Goal: Task Accomplishment & Management: Manage account settings

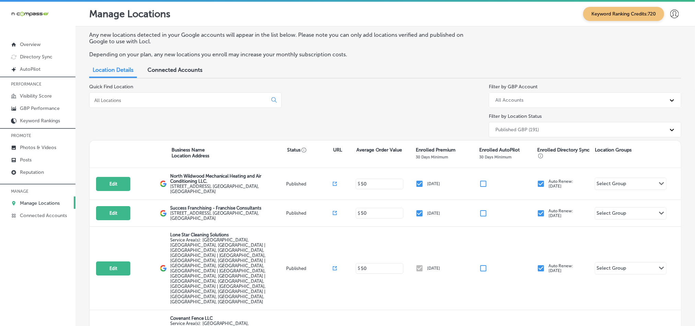
click at [125, 100] on input at bounding box center [180, 100] width 172 height 6
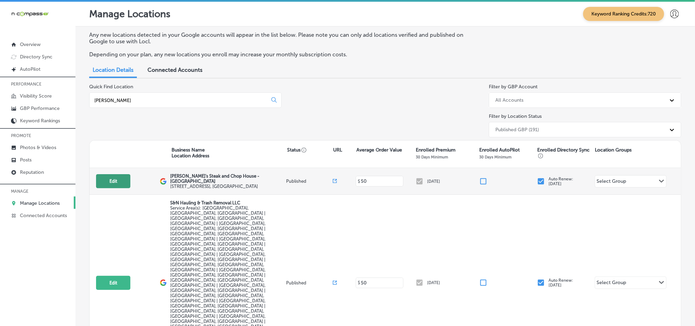
type input "bob"
click at [114, 180] on button "Edit" at bounding box center [113, 181] width 34 height 14
select select "US"
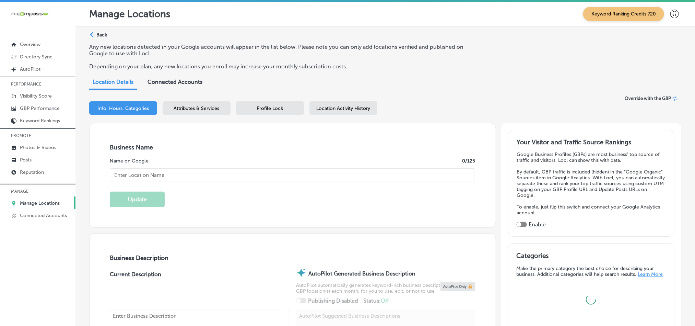
type input "Bob's Steak and Chop House - Austin"
type input "301 Lavaca St"
type input "Austin"
type input "78701"
type input "US"
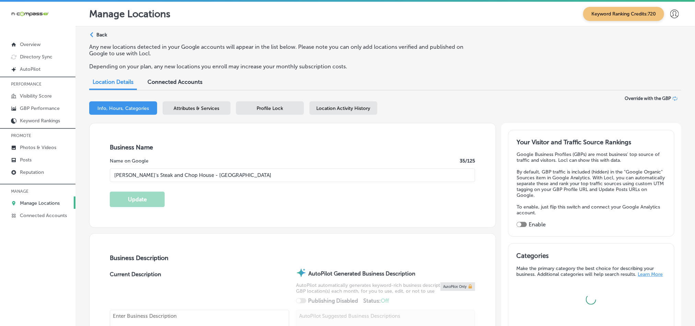
type input "http://www.bobs-steakandchop.com/austin/"
type textarea "Downtown Steak House dine in and takeout!!"
type input "+1 512 222 2627"
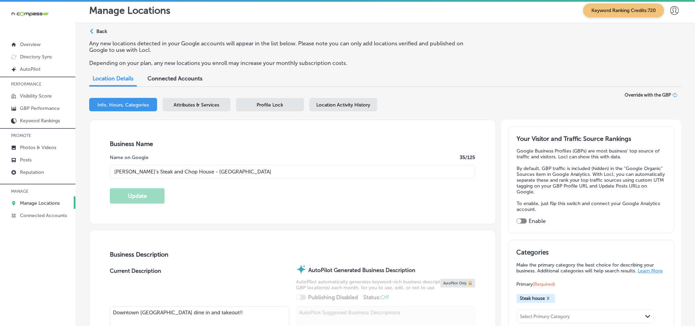
scroll to position [2, 0]
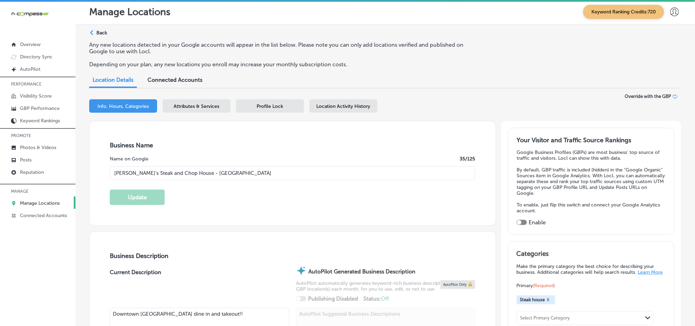
click at [198, 102] on div "Attributes & Services" at bounding box center [197, 105] width 68 height 13
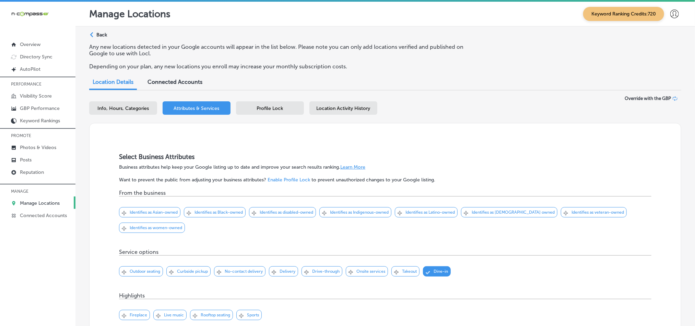
click at [277, 113] on div "Profile Lock" at bounding box center [270, 107] width 68 height 13
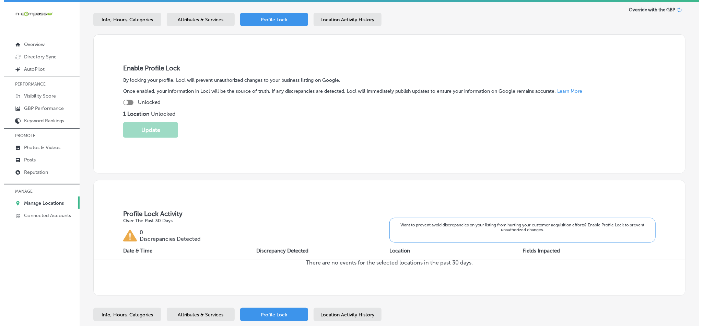
scroll to position [85, 0]
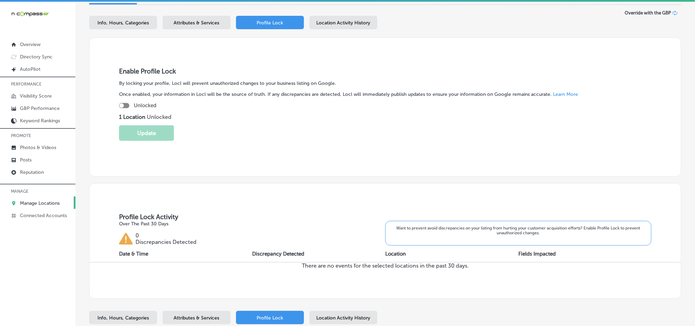
click at [128, 104] on div at bounding box center [124, 105] width 10 height 5
checkbox input "true"
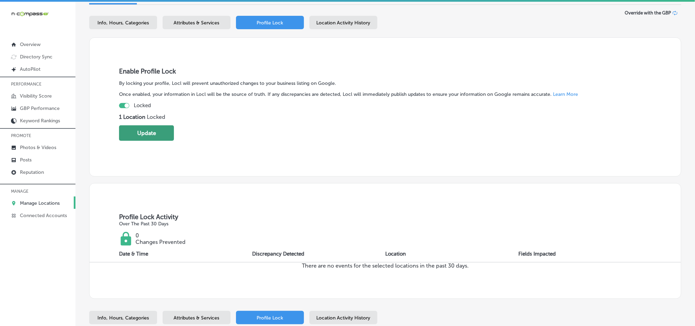
click at [149, 138] on button "Update" at bounding box center [146, 132] width 55 height 15
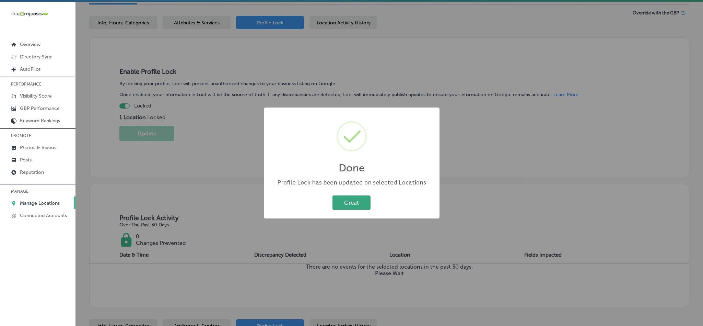
click at [362, 201] on button "Great" at bounding box center [351, 202] width 38 height 14
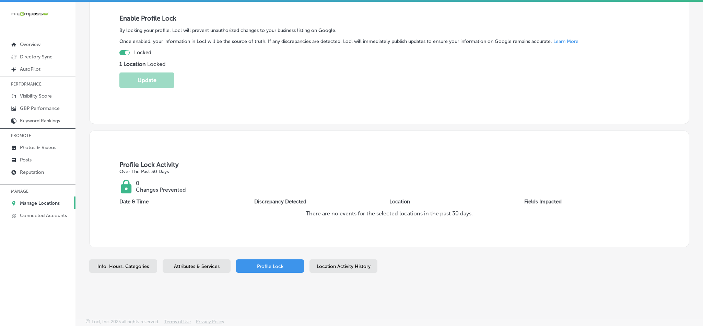
scroll to position [137, 0]
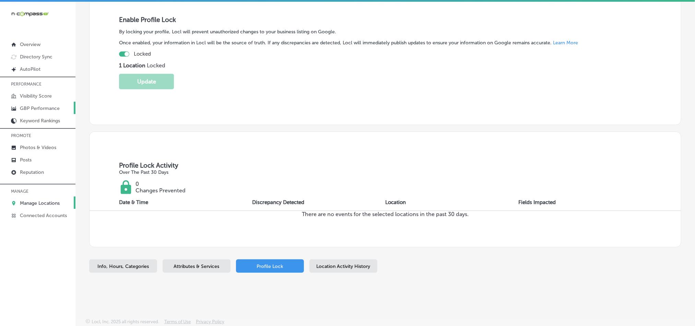
click at [34, 104] on link "GBP Performance" at bounding box center [37, 108] width 75 height 12
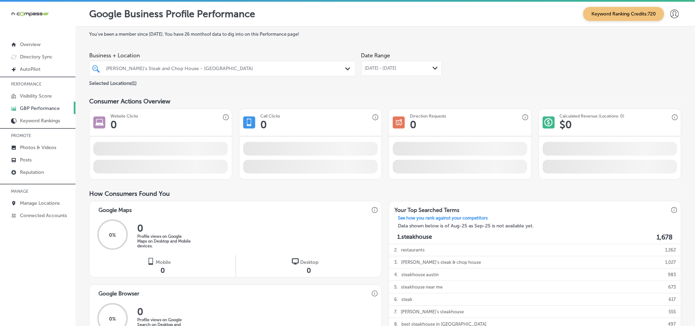
click at [425, 68] on div "Sep 01, 2025 - Sep 29, 2025 Path Created with Sketch." at bounding box center [401, 68] width 73 height 5
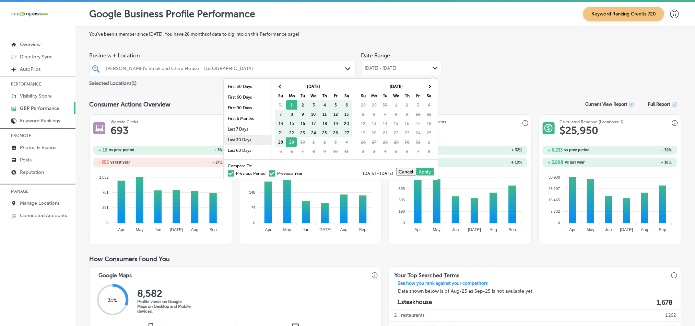
click at [235, 140] on li "Last 30 Days" at bounding box center [248, 140] width 48 height 11
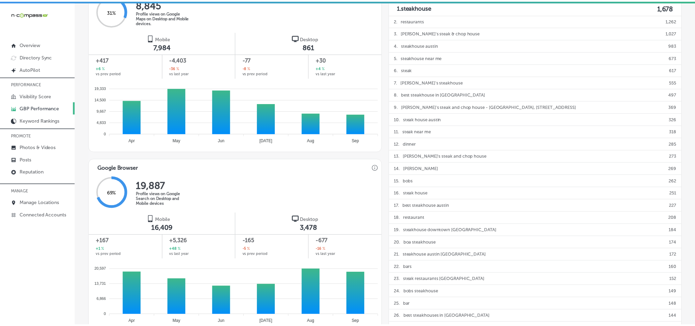
scroll to position [422, 0]
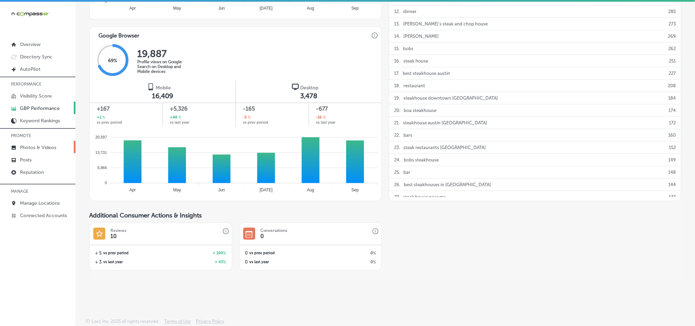
click at [33, 148] on p "Photos & Videos" at bounding box center [38, 147] width 36 height 6
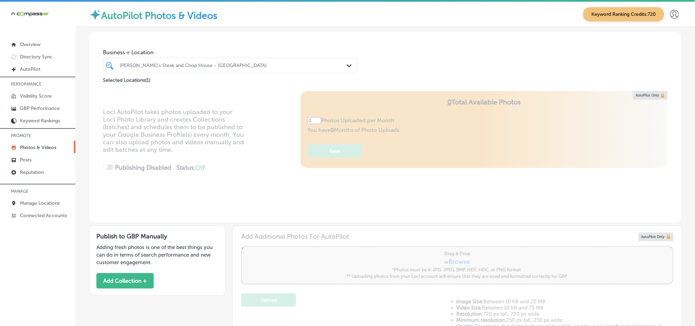
type input "5"
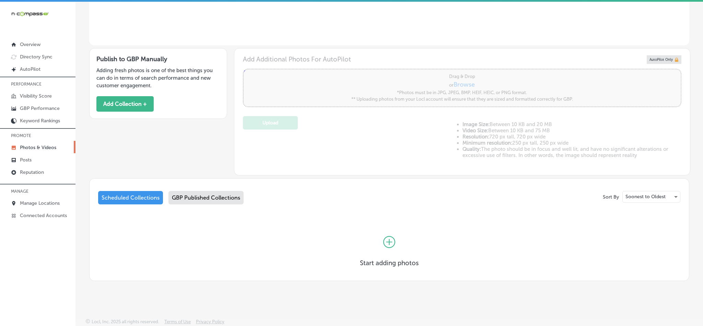
scroll to position [177, 0]
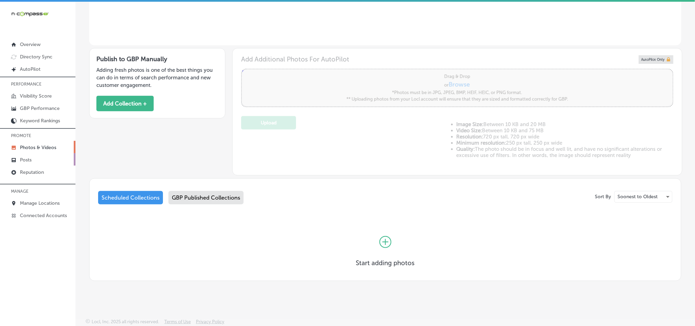
click at [21, 160] on p "Posts" at bounding box center [26, 160] width 12 height 6
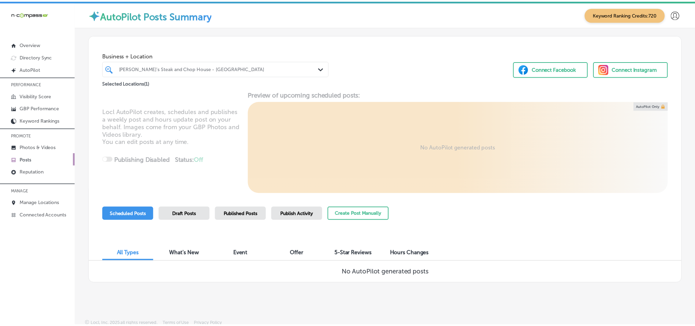
scroll to position [3, 0]
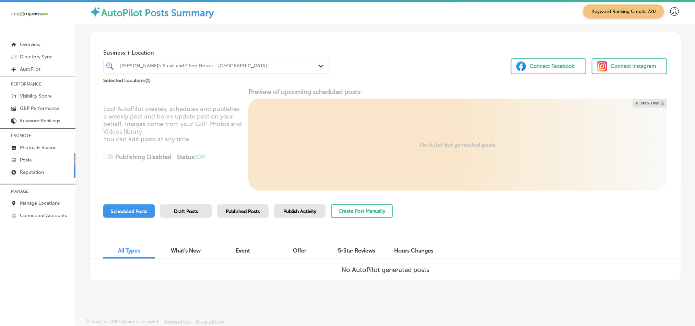
click at [28, 173] on p "Reputation" at bounding box center [32, 172] width 24 height 6
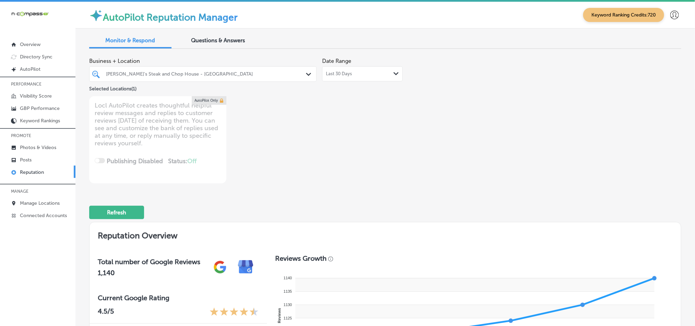
type textarea "x"
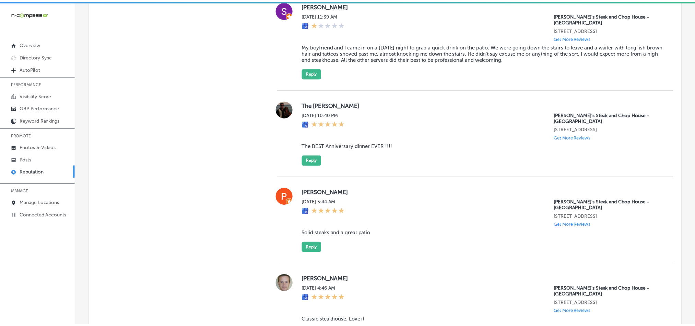
scroll to position [1001, 0]
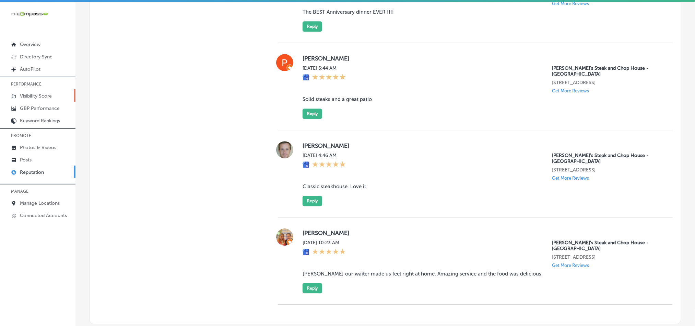
click at [33, 99] on p "Visibility Score" at bounding box center [36, 96] width 32 height 6
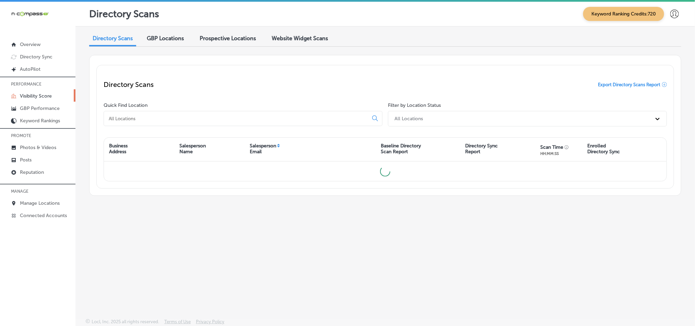
click at [213, 118] on input at bounding box center [237, 118] width 259 height 6
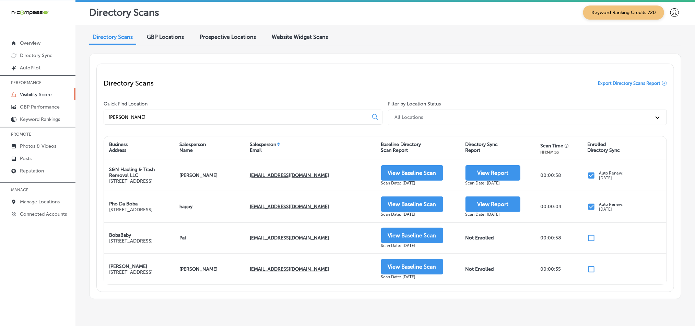
type input "bob"
click at [309, 81] on div "Directory Scans Export Directory Scans Report" at bounding box center [385, 83] width 563 height 25
